Goal: Transaction & Acquisition: Book appointment/travel/reservation

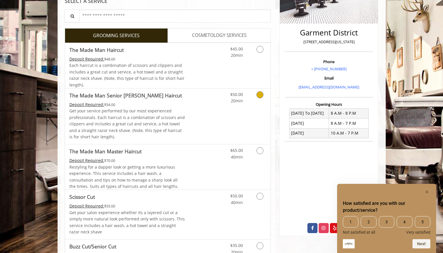
click at [259, 95] on icon "Grooming services" at bounding box center [259, 94] width 7 height 7
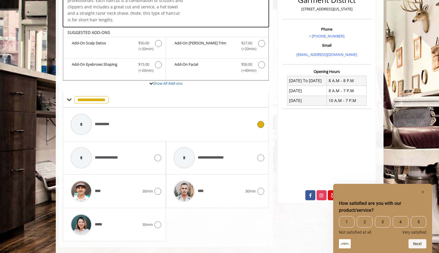
scroll to position [164, 0]
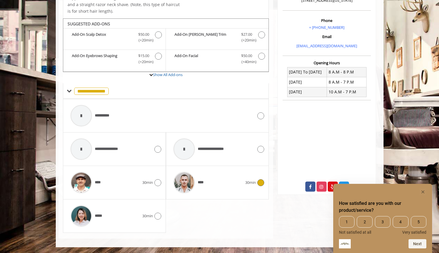
click at [228, 177] on div "****" at bounding box center [208, 182] width 75 height 27
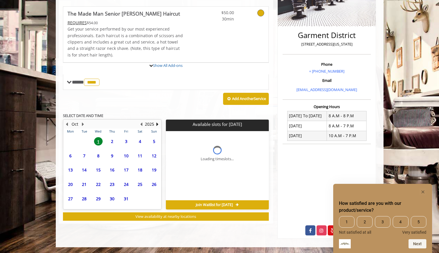
scroll to position [157, 0]
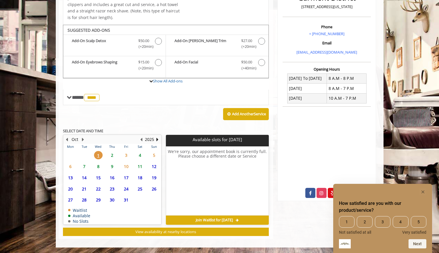
click at [112, 154] on span "2" at bounding box center [112, 155] width 9 height 8
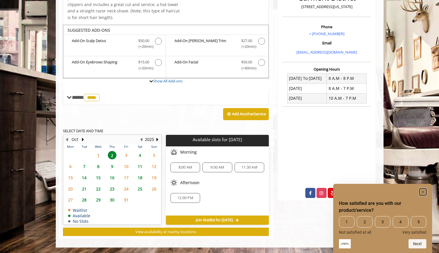
click at [424, 191] on rect "Hide survey" at bounding box center [423, 191] width 7 height 7
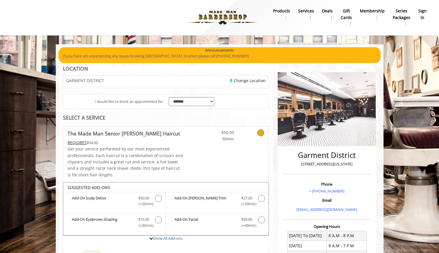
scroll to position [0, 0]
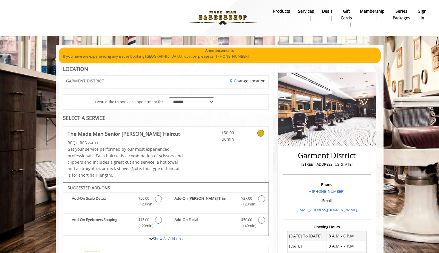
click at [242, 79] on link "Change Location" at bounding box center [248, 80] width 36 height 5
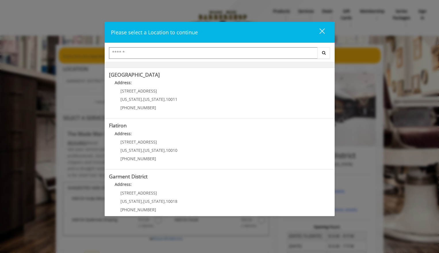
scroll to position [102, 0]
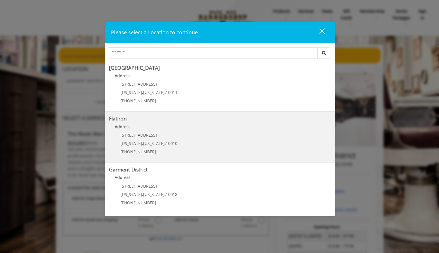
click at [156, 135] on p "[STREET_ADDRESS]" at bounding box center [149, 135] width 57 height 4
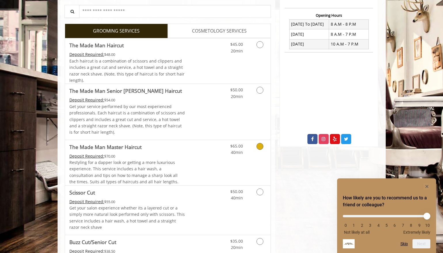
scroll to position [149, 0]
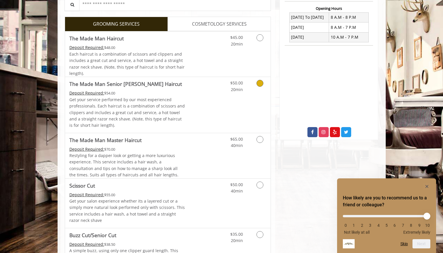
click at [259, 83] on icon "Grooming services" at bounding box center [259, 83] width 7 height 7
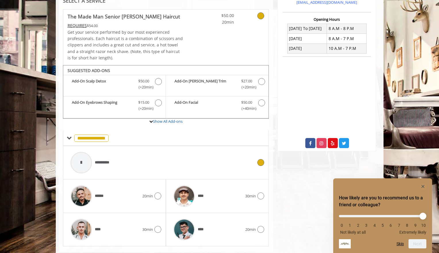
scroll to position [151, 0]
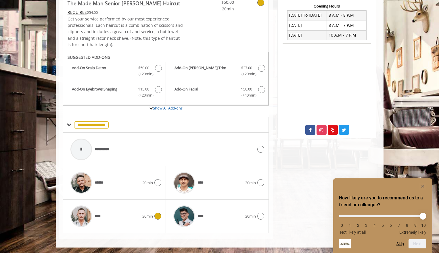
click at [105, 214] on div "****" at bounding box center [105, 215] width 75 height 27
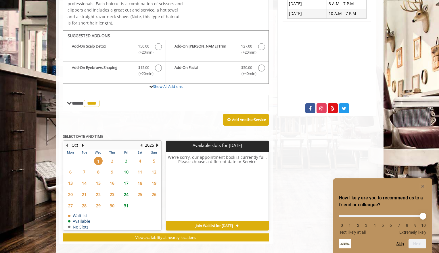
scroll to position [178, 0]
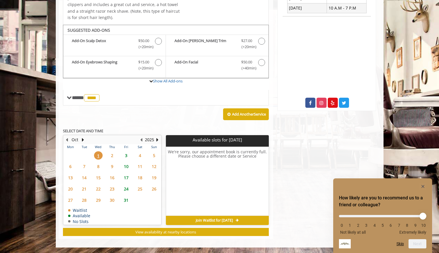
click at [126, 154] on span "3" at bounding box center [126, 155] width 9 height 8
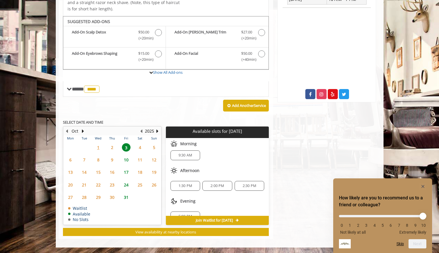
scroll to position [0, 0]
click at [183, 160] on span "9:30 AM" at bounding box center [186, 159] width 14 height 5
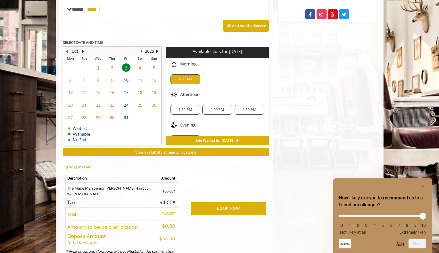
scroll to position [291, 0]
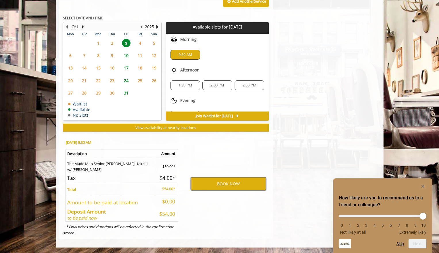
click at [226, 183] on button "BOOK NOW" at bounding box center [228, 183] width 75 height 13
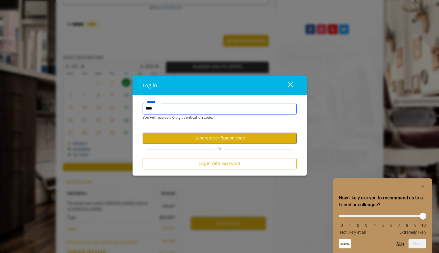
scroll to position [250, 0]
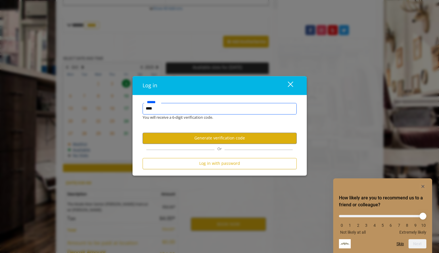
type input "****"
click at [289, 83] on div "close dialog" at bounding box center [290, 83] width 5 height 5
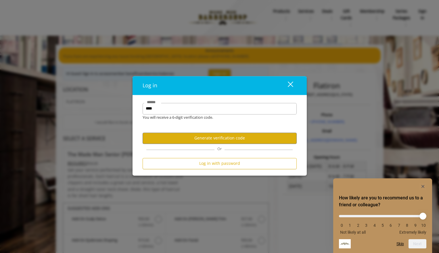
scroll to position [0, 0]
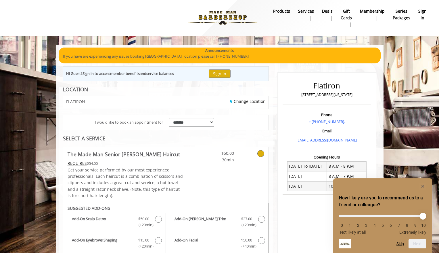
click at [422, 14] on b "sign in" at bounding box center [423, 14] width 8 height 13
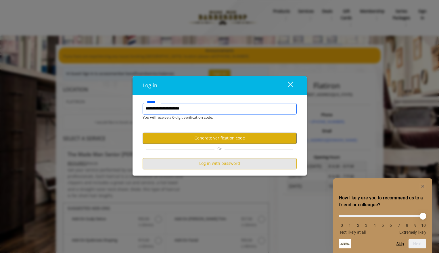
type input "**********"
click at [215, 164] on button "Log in with password" at bounding box center [220, 163] width 154 height 11
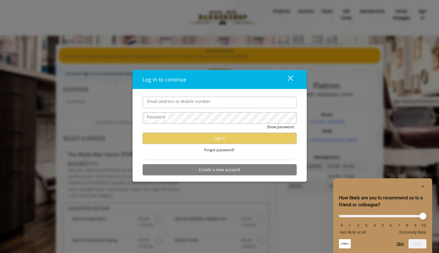
type input "**********"
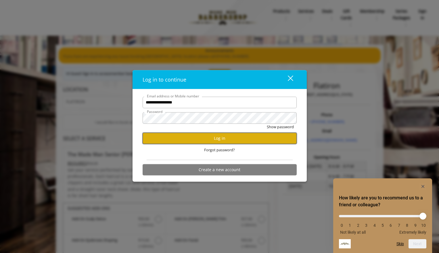
click at [219, 138] on button "Log in" at bounding box center [220, 137] width 154 height 11
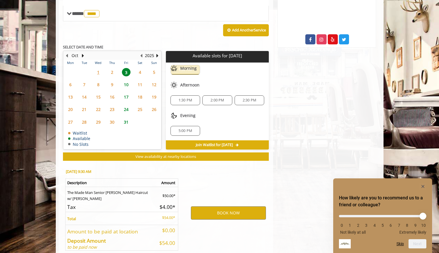
scroll to position [270, 0]
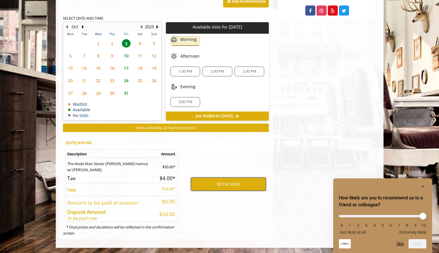
click at [226, 185] on button "BOOK NOW" at bounding box center [228, 183] width 75 height 13
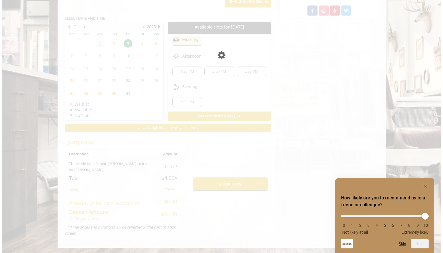
scroll to position [0, 0]
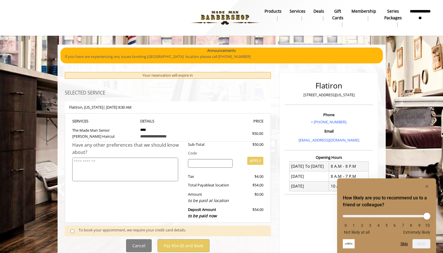
click at [422, 186] on div at bounding box center [386, 186] width 87 height 7
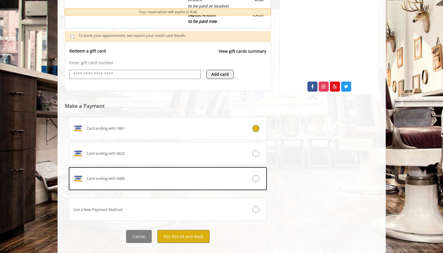
scroll to position [204, 0]
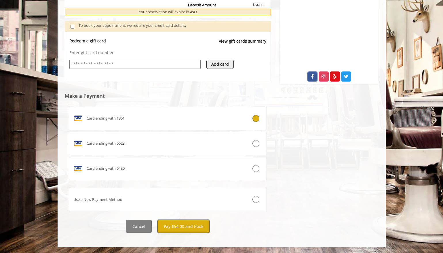
click at [186, 225] on button "Pay $54.00 and Book" at bounding box center [183, 226] width 52 height 13
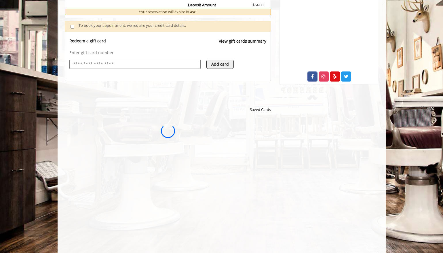
scroll to position [0, 0]
